Goal: Information Seeking & Learning: Learn about a topic

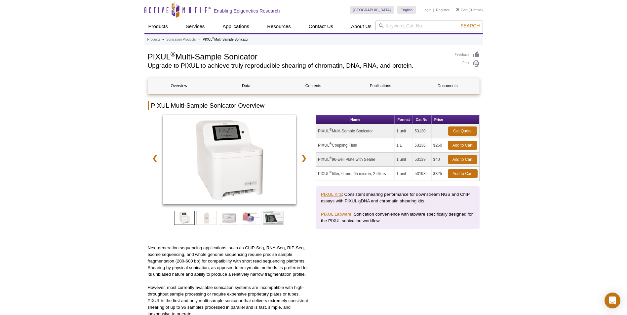
drag, startPoint x: 333, startPoint y: 198, endPoint x: 333, endPoint y: 194, distance: 3.6
click at [333, 198] on p "PIXUL Kits : Consistent shearing performance for downstream NGS and ChIP assays…" at bounding box center [398, 197] width 154 height 13
click at [333, 193] on link "PIXUL Kits" at bounding box center [331, 194] width 21 height 5
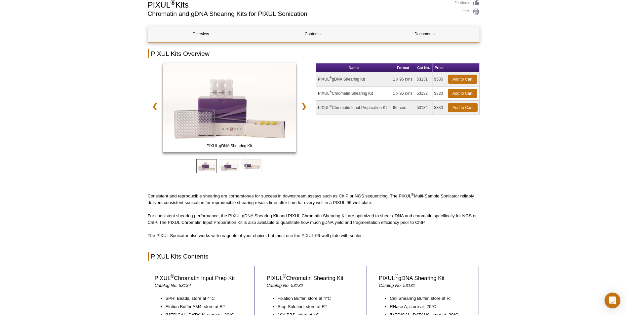
scroll to position [23, 0]
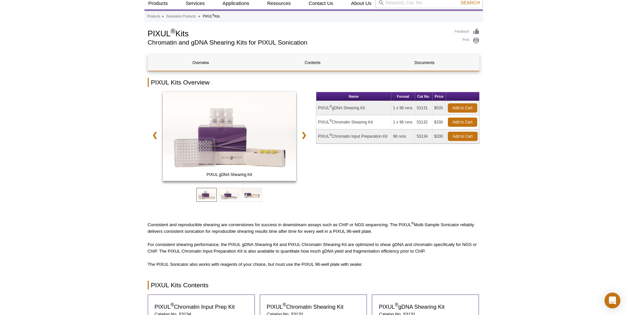
drag, startPoint x: 368, startPoint y: 109, endPoint x: 317, endPoint y: 108, distance: 50.9
click at [317, 108] on td "PIXUL ® gDNA Shearing Kit" at bounding box center [353, 108] width 75 height 14
drag, startPoint x: 382, startPoint y: 123, endPoint x: 319, endPoint y: 121, distance: 62.8
click at [319, 121] on td "PIXUL ® Chromatin Shearing Kit" at bounding box center [353, 122] width 75 height 14
copy td "PIXUL ® Chromatin Shearing Kit"
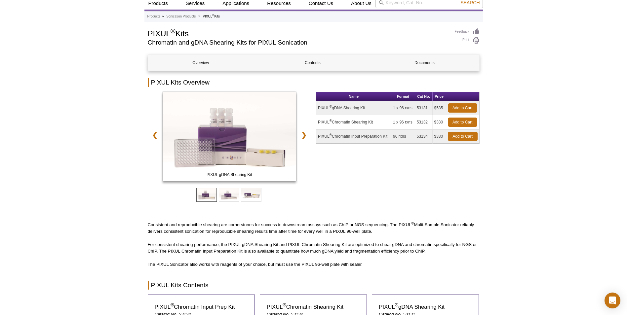
click at [349, 133] on td "PIXUL ® Chromatin Input Preparation Kit" at bounding box center [353, 137] width 75 height 14
drag, startPoint x: 391, startPoint y: 137, endPoint x: 318, endPoint y: 137, distance: 72.8
click at [318, 137] on td "PIXUL ® Chromatin Input Preparation Kit" at bounding box center [353, 137] width 75 height 14
copy td "PIXUL ® Chromatin Input Preparation Kit"
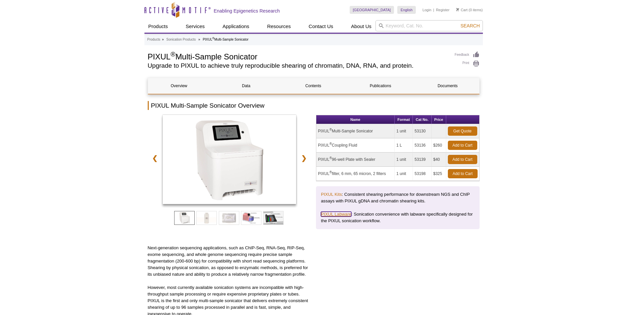
click at [341, 214] on link "PIXUL Labware" at bounding box center [336, 214] width 30 height 5
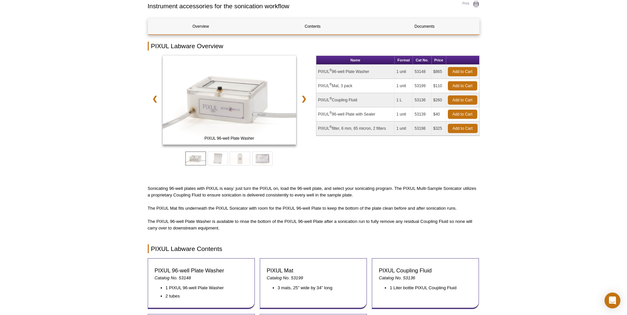
scroll to position [56, 0]
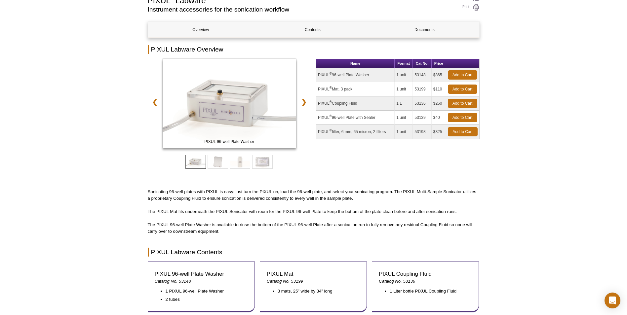
drag, startPoint x: 362, startPoint y: 88, endPoint x: 318, endPoint y: 89, distance: 44.3
click at [318, 89] on td "PIXUL ® Mat, 3 pack" at bounding box center [355, 89] width 78 height 14
copy td "PIXUL ® Mat, 3 pack"
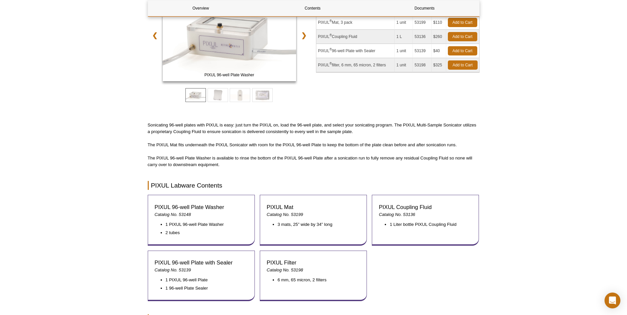
scroll to position [122, 0]
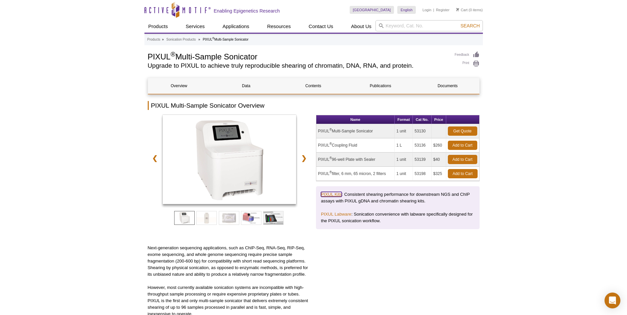
click at [335, 195] on link "PIXUL Kits" at bounding box center [331, 194] width 21 height 5
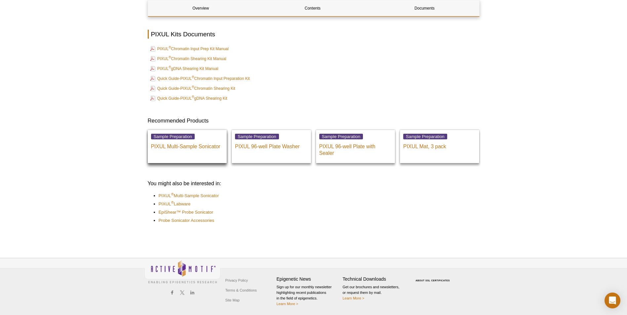
scroll to position [402, 0]
click at [210, 48] on link "PIXUL ® Chromatin Input Prep Kit Manual" at bounding box center [189, 48] width 79 height 8
